Goal: Task Accomplishment & Management: Complete application form

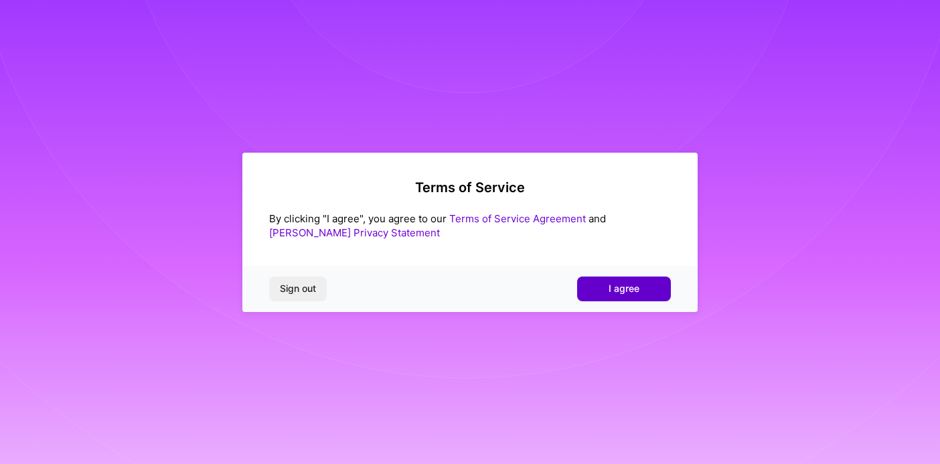
click at [608, 287] on button "I agree" at bounding box center [624, 289] width 94 height 24
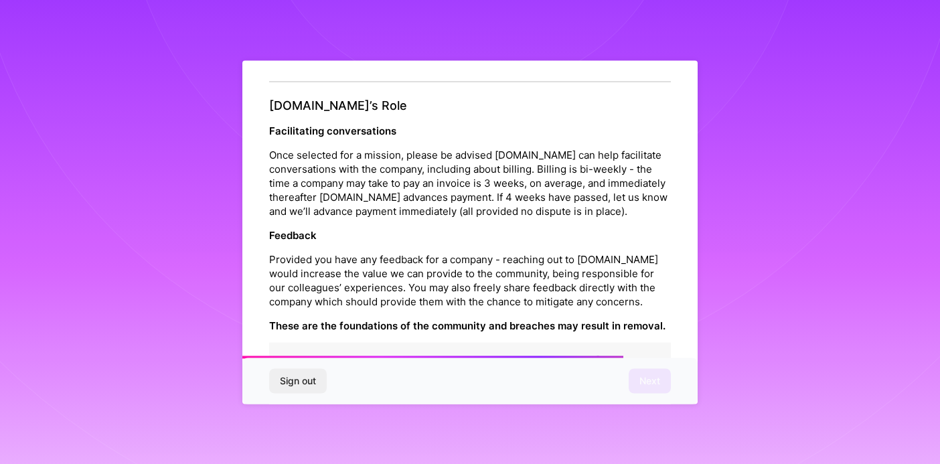
scroll to position [1499, 0]
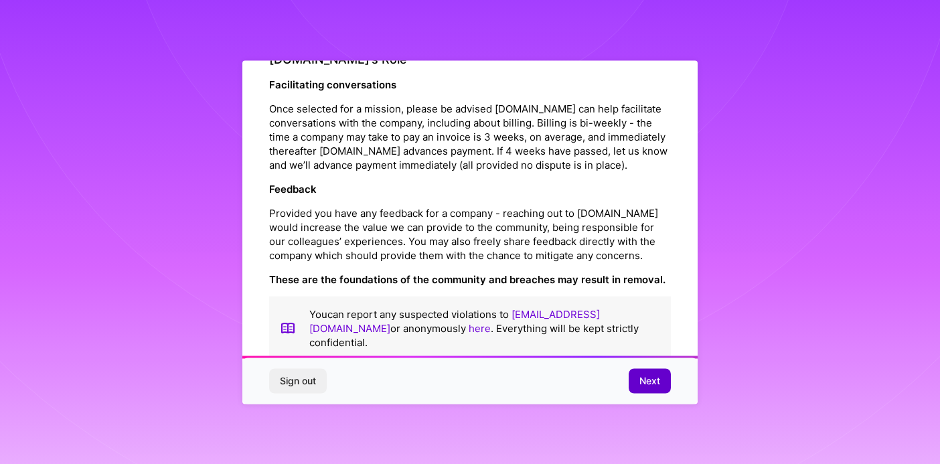
click at [656, 378] on span "Next" at bounding box center [650, 380] width 21 height 13
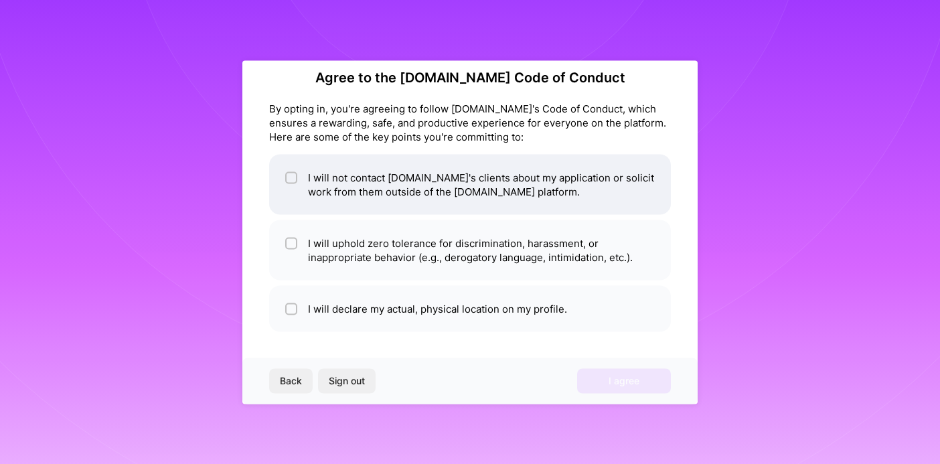
click at [492, 182] on li "I will not contact [DOMAIN_NAME]'s clients about my application or solicit work…" at bounding box center [470, 184] width 402 height 60
checkbox input "true"
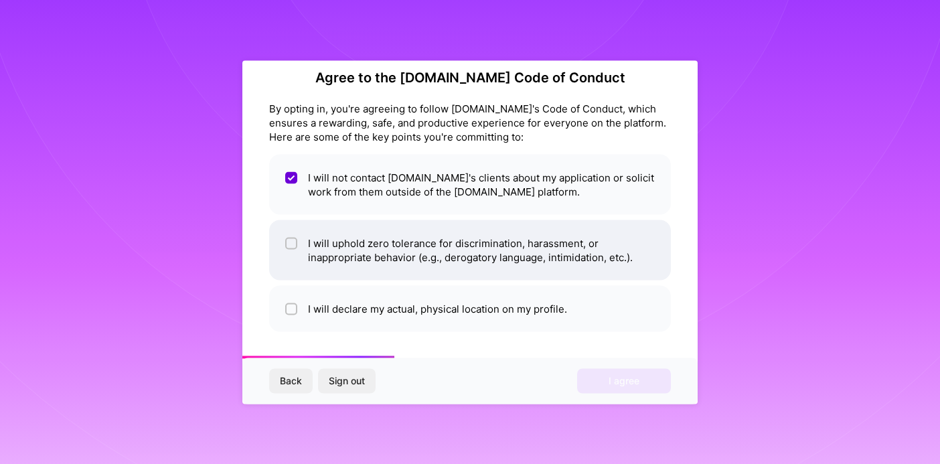
click at [481, 233] on li "I will uphold zero tolerance for discrimination, harassment, or inappropriate b…" at bounding box center [470, 250] width 402 height 60
checkbox input "true"
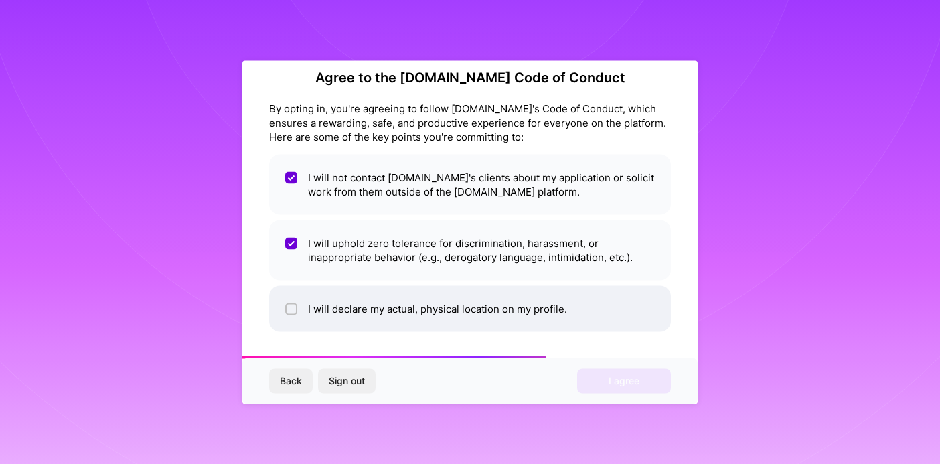
click at [458, 302] on li "I will declare my actual, physical location on my profile." at bounding box center [470, 308] width 402 height 46
checkbox input "true"
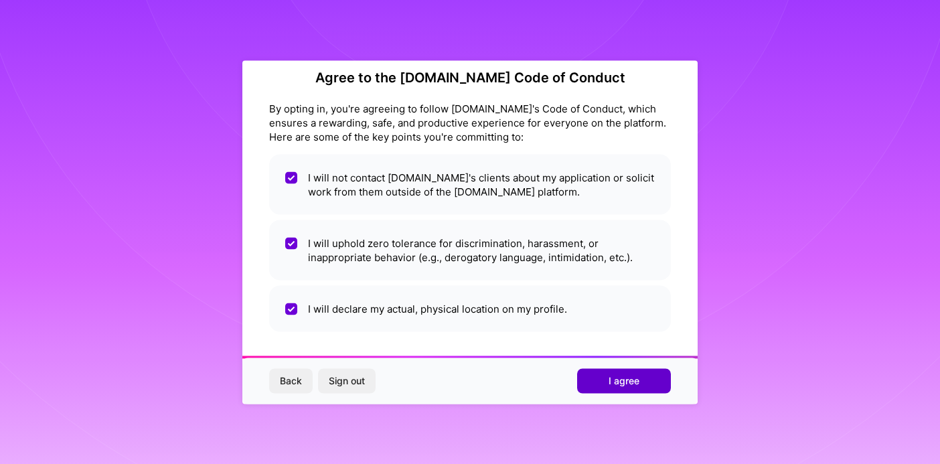
click at [611, 386] on span "I agree" at bounding box center [624, 380] width 31 height 13
